Goal: Information Seeking & Learning: Understand process/instructions

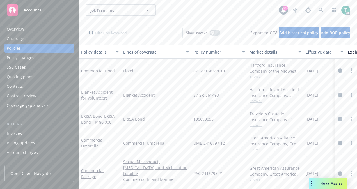
click at [327, 185] on span "Nova Assist" at bounding box center [331, 183] width 22 height 5
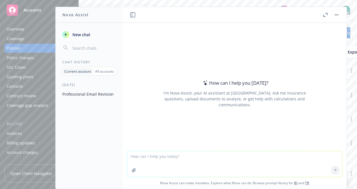
click at [161, 162] on textarea at bounding box center [234, 164] width 215 height 26
type textarea "Please make this sound more professional"
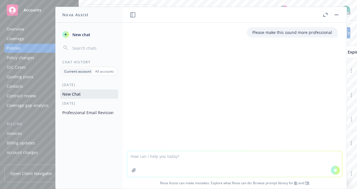
click at [161, 162] on textarea at bounding box center [234, 164] width 215 height 26
paste textarea "Hello [PERSON_NAME] and [PERSON_NAME], I hope this email finds you both well. N…"
type textarea "Hello [PERSON_NAME] and [PERSON_NAME], I hope this email finds you both well. N…"
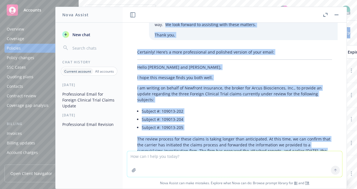
scroll to position [130, 0]
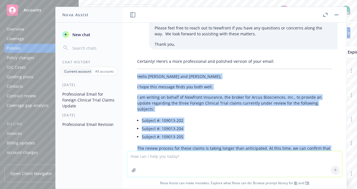
drag, startPoint x: 159, startPoint y: 107, endPoint x: 135, endPoint y: 77, distance: 38.5
click at [135, 77] on div "Certainly! Here’s a more professional and polished version of your email: Hello…" at bounding box center [234, 134] width 206 height 157
copy div "Hello [PERSON_NAME] and [PERSON_NAME], I hope this message finds you both well.…"
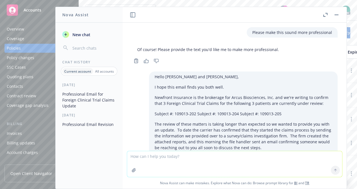
scroll to position [130, 0]
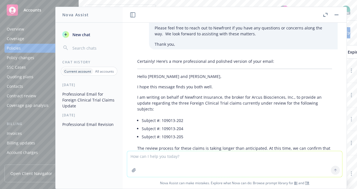
click at [208, 162] on textarea at bounding box center [234, 164] width 215 height 26
type textarea "Please breakdown this policy language"
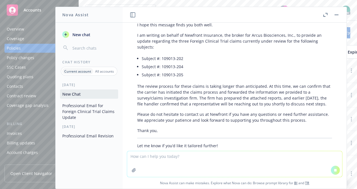
scroll to position [228, 0]
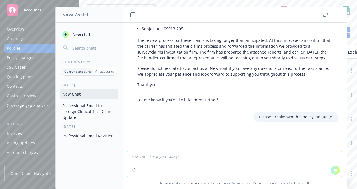
click at [209, 163] on textarea at bounding box center [234, 164] width 215 height 26
paste textarea "For the purposes of this endorsement all deductible coverage options, amounts a…"
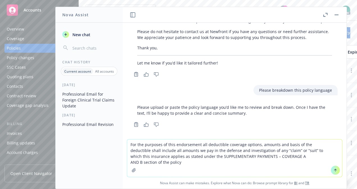
scroll to position [277, 0]
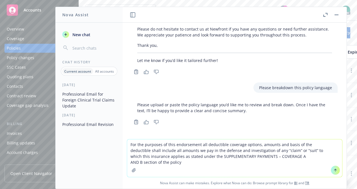
type textarea "For the purposes of this endorsement all deductible coverage options, amounts a…"
click at [333, 169] on icon at bounding box center [335, 170] width 4 height 4
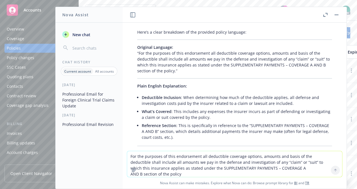
scroll to position [421, 0]
